Goal: Information Seeking & Learning: Learn about a topic

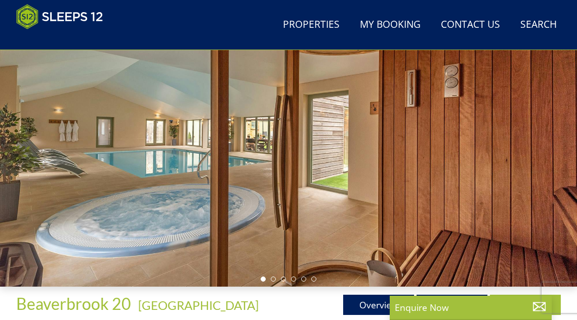
scroll to position [323, 0]
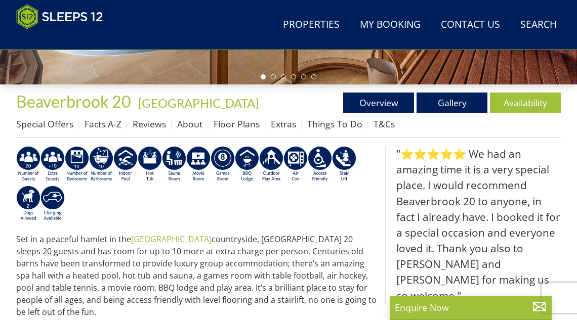
click at [241, 127] on link "Floor Plans" at bounding box center [237, 124] width 46 height 12
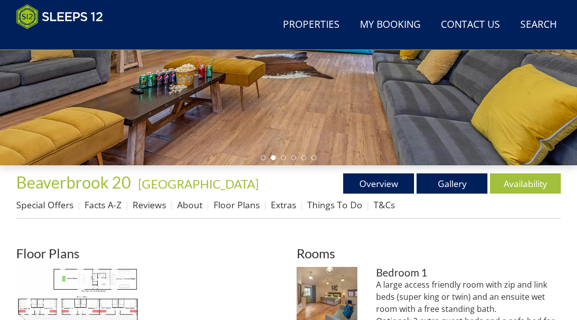
scroll to position [363, 0]
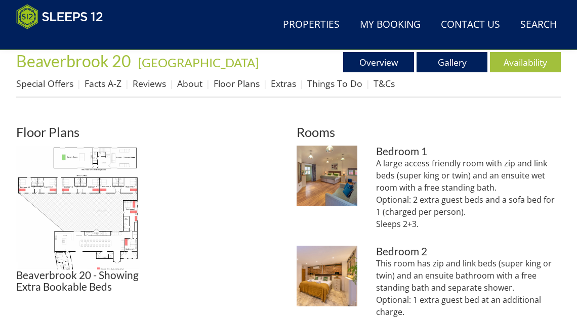
click at [92, 187] on img at bounding box center [78, 208] width 124 height 124
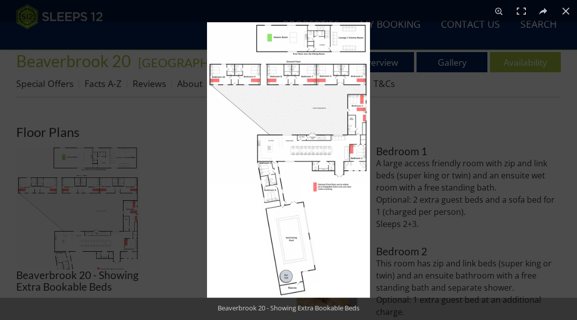
click at [305, 160] on img at bounding box center [288, 160] width 163 height 276
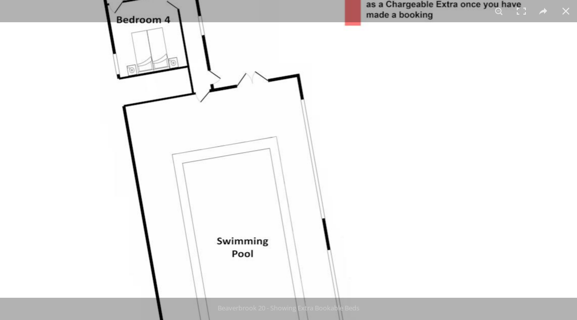
drag, startPoint x: 367, startPoint y: 145, endPoint x: 367, endPoint y: 153, distance: 8.1
click at [505, 14] on button at bounding box center [499, 11] width 22 height 22
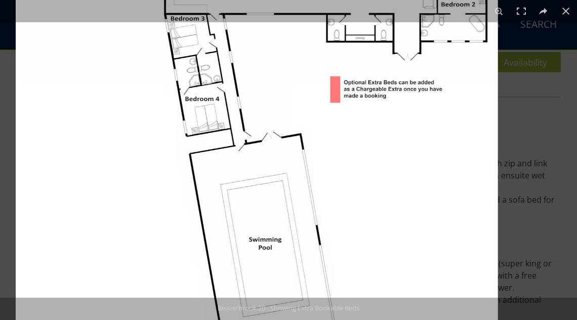
click at [505, 14] on button at bounding box center [499, 11] width 22 height 22
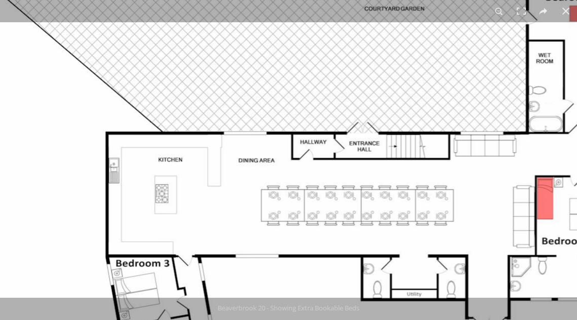
drag, startPoint x: 417, startPoint y: 107, endPoint x: 375, endPoint y: 273, distance: 170.8
click at [375, 273] on img at bounding box center [251, 250] width 759 height 1284
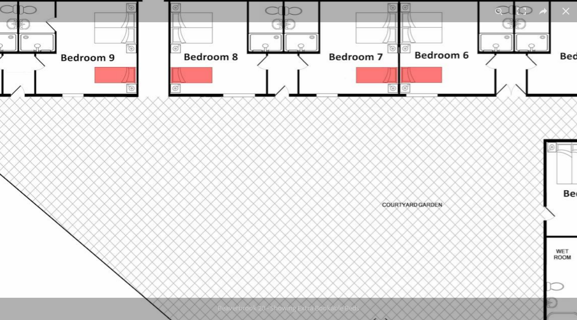
drag, startPoint x: 329, startPoint y: 96, endPoint x: 329, endPoint y: 151, distance: 55.2
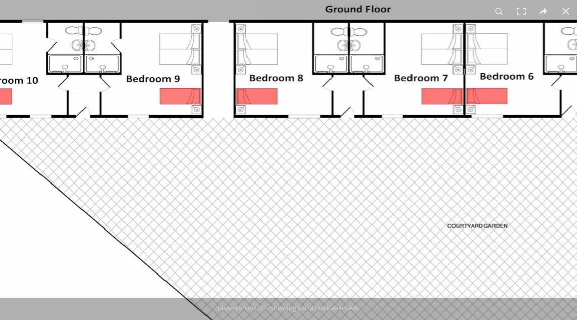
drag, startPoint x: 333, startPoint y: 166, endPoint x: 410, endPoint y: 149, distance: 79.3
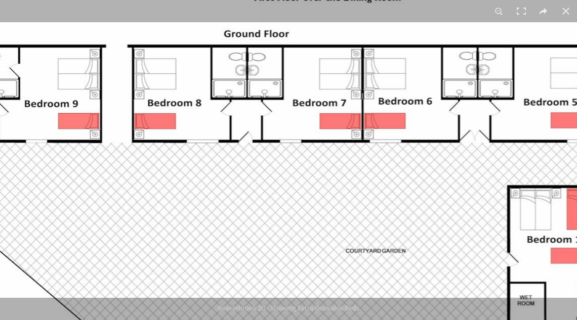
drag, startPoint x: 527, startPoint y: 113, endPoint x: 418, endPoint y: 126, distance: 109.5
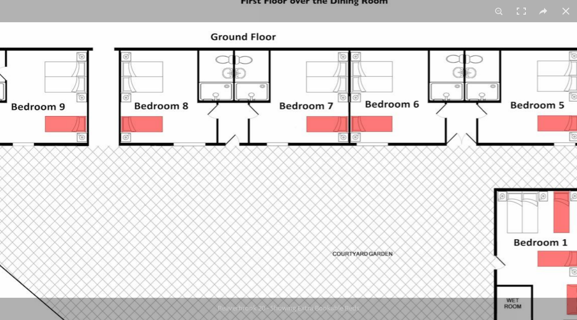
click at [504, 15] on button at bounding box center [499, 11] width 22 height 22
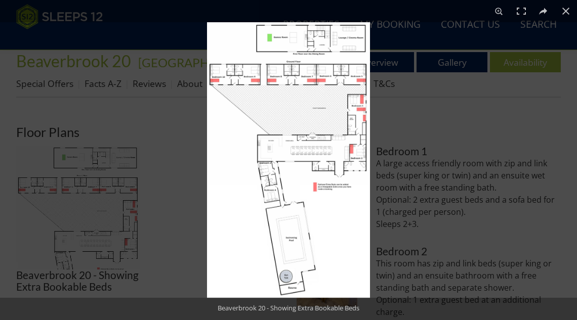
click at [351, 149] on img at bounding box center [288, 160] width 163 height 276
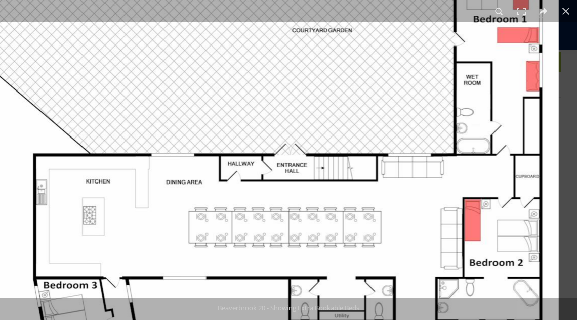
drag, startPoint x: 481, startPoint y: 129, endPoint x: 411, endPoint y: 223, distance: 117.1
click at [411, 223] on img at bounding box center [179, 272] width 759 height 1284
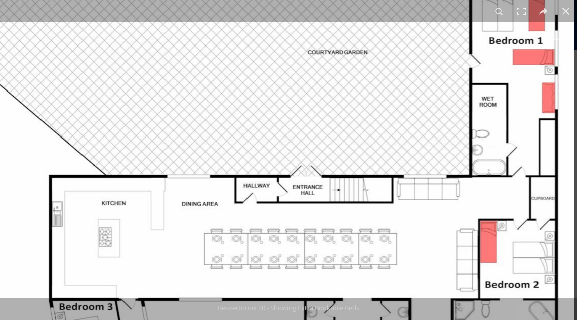
drag, startPoint x: 492, startPoint y: 115, endPoint x: 478, endPoint y: 105, distance: 17.7
click at [478, 105] on img at bounding box center [194, 293] width 759 height 1284
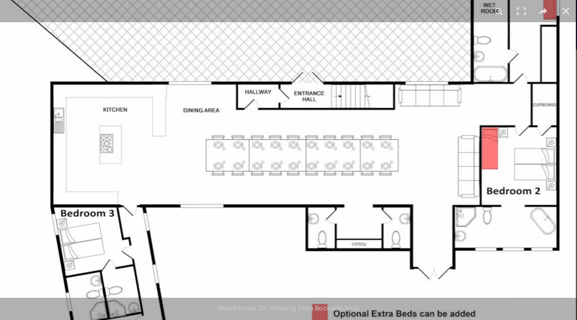
drag, startPoint x: 500, startPoint y: 207, endPoint x: 492, endPoint y: 205, distance: 8.3
click at [492, 205] on img at bounding box center [196, 200] width 759 height 1284
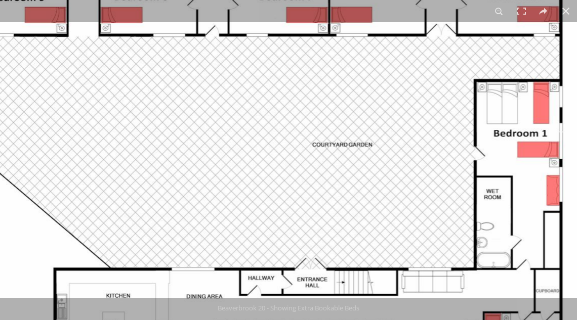
drag, startPoint x: 501, startPoint y: 146, endPoint x: 504, endPoint y: 255, distance: 108.8
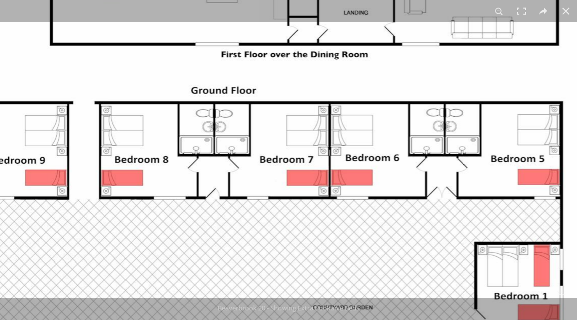
drag, startPoint x: 496, startPoint y: 189, endPoint x: 496, endPoint y: 213, distance: 23.8
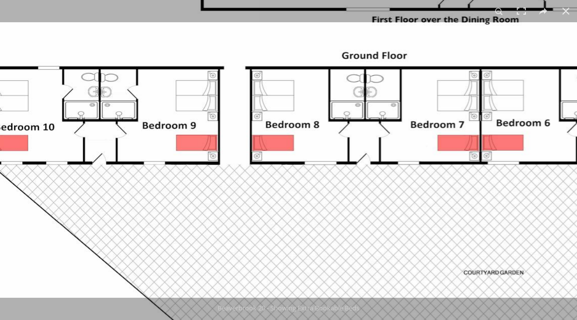
drag, startPoint x: 381, startPoint y: 244, endPoint x: 556, endPoint y: 200, distance: 180.4
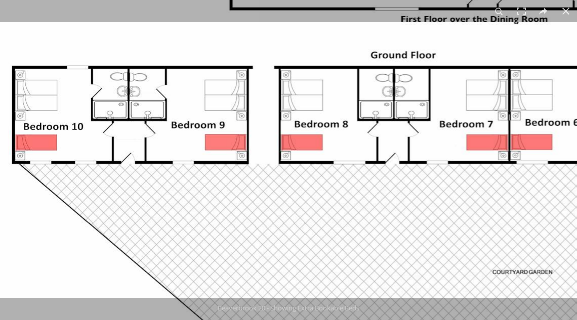
drag, startPoint x: 393, startPoint y: 133, endPoint x: 386, endPoint y: 83, distance: 50.0
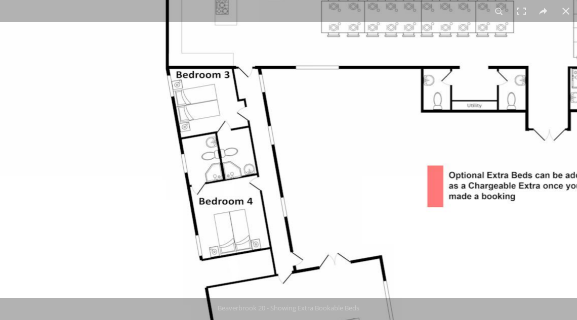
drag, startPoint x: 391, startPoint y: 215, endPoint x: 378, endPoint y: 106, distance: 109.0
click at [378, 106] on img at bounding box center [311, 61] width 759 height 1284
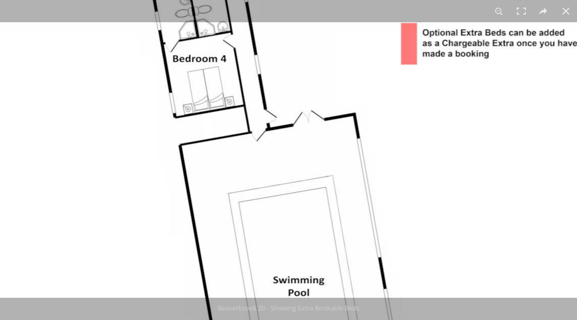
drag, startPoint x: 362, startPoint y: 119, endPoint x: 336, endPoint y: 26, distance: 97.2
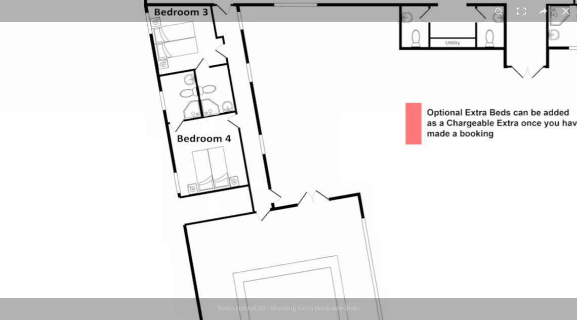
drag, startPoint x: 379, startPoint y: 157, endPoint x: 385, endPoint y: 266, distance: 109.0
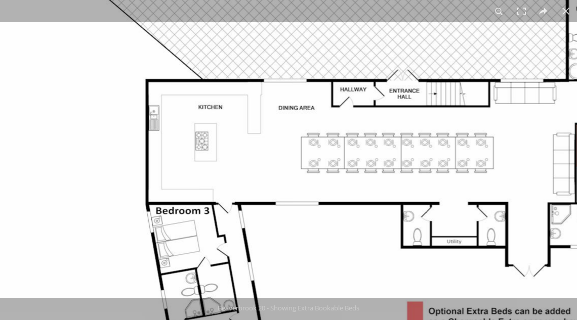
click at [497, 15] on button at bounding box center [499, 11] width 22 height 22
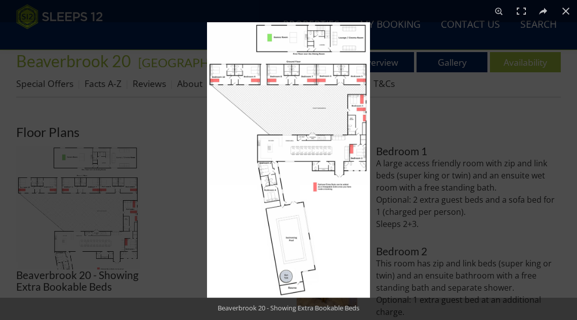
click at [565, 13] on button at bounding box center [566, 11] width 22 height 22
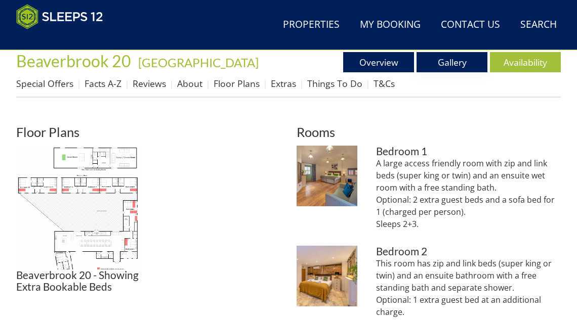
drag, startPoint x: 442, startPoint y: 68, endPoint x: 441, endPoint y: 77, distance: 9.2
click at [442, 67] on link "Gallery" at bounding box center [451, 62] width 71 height 20
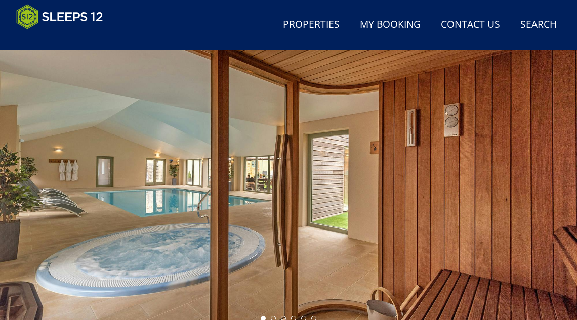
scroll to position [162, 0]
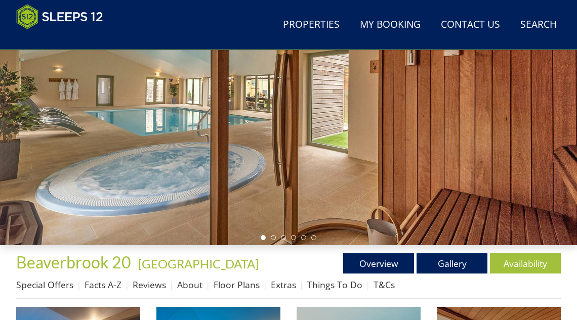
click at [275, 238] on ul at bounding box center [289, 237] width 56 height 5
click at [275, 240] on li at bounding box center [273, 237] width 5 height 5
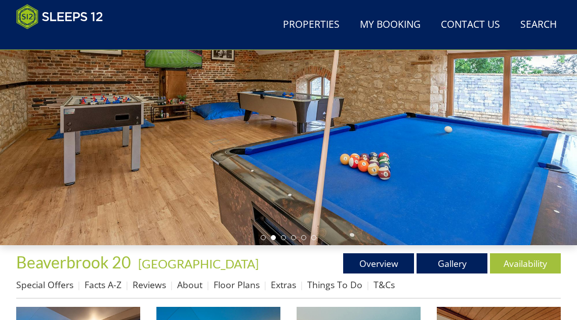
click at [285, 240] on ul at bounding box center [289, 237] width 56 height 5
click at [280, 240] on ul at bounding box center [289, 237] width 56 height 5
click at [281, 240] on li at bounding box center [283, 237] width 5 height 5
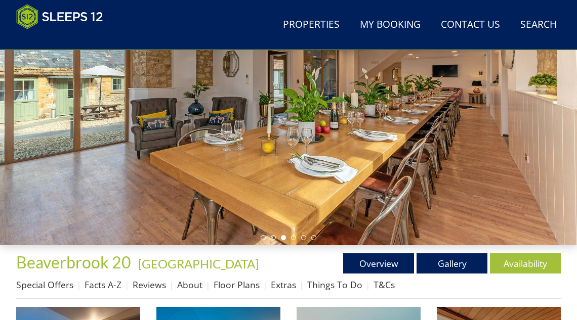
click at [293, 240] on li at bounding box center [293, 237] width 5 height 5
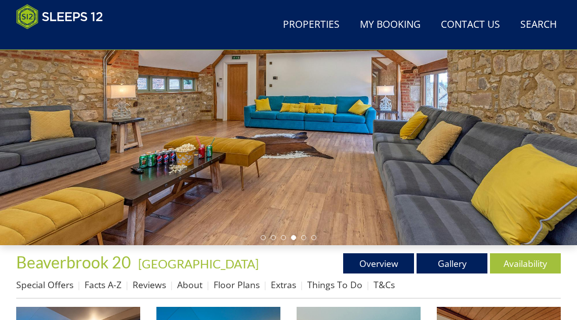
click at [280, 240] on ul at bounding box center [289, 237] width 56 height 5
click at [284, 240] on li at bounding box center [283, 237] width 5 height 5
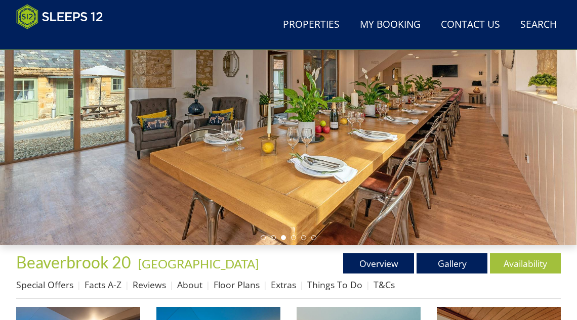
click at [295, 240] on li at bounding box center [293, 237] width 5 height 5
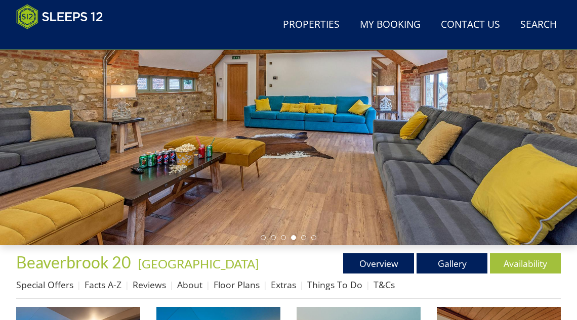
click at [303, 240] on li at bounding box center [303, 237] width 5 height 5
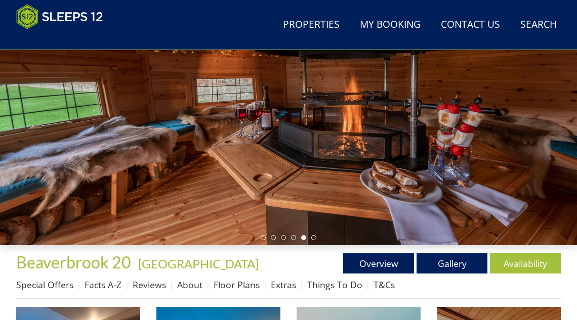
click at [312, 240] on li at bounding box center [313, 237] width 5 height 5
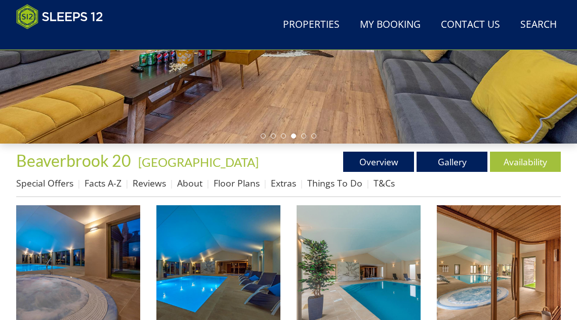
scroll to position [304, 0]
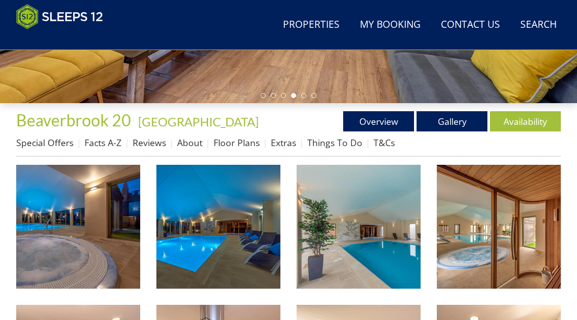
click at [233, 146] on link "Floor Plans" at bounding box center [237, 143] width 46 height 12
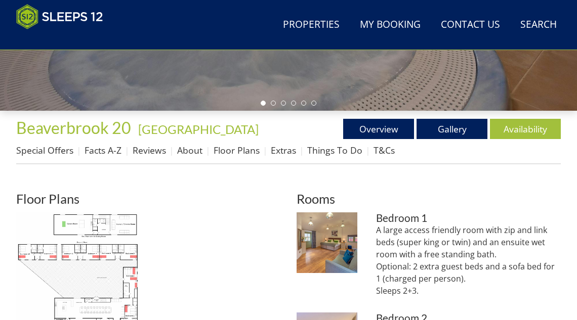
scroll to position [378, 0]
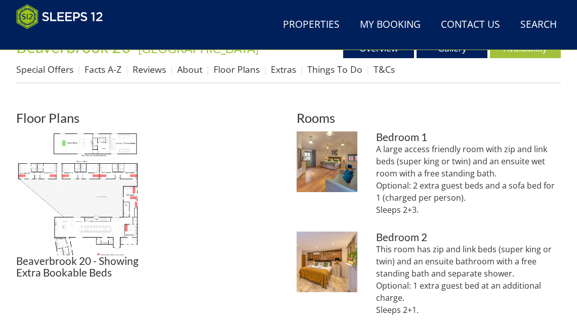
click at [101, 186] on img at bounding box center [78, 194] width 124 height 124
